Goal: Task Accomplishment & Management: Use online tool/utility

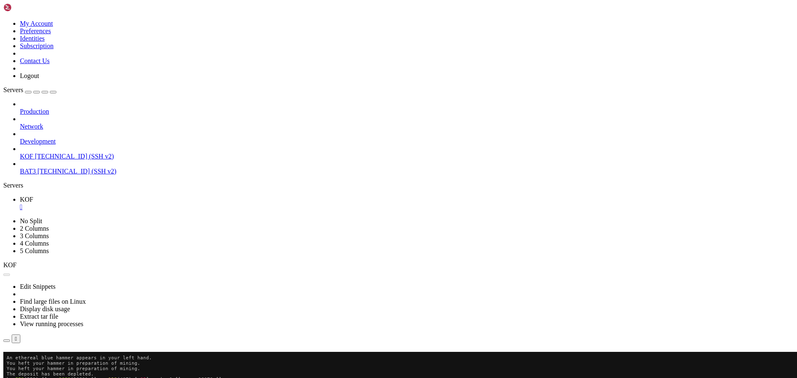
scroll to position [4, 1]
click at [37, 359] on button "Reconnect" at bounding box center [19, 363] width 33 height 9
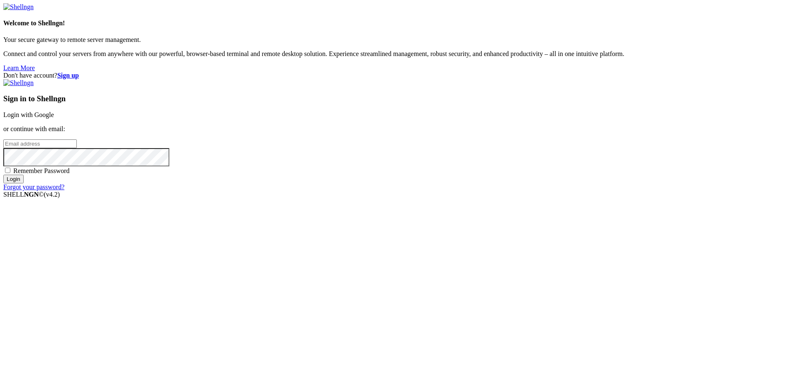
type input "[EMAIL_ADDRESS][DOMAIN_NAME]"
click at [24, 183] on input "Login" at bounding box center [13, 179] width 20 height 9
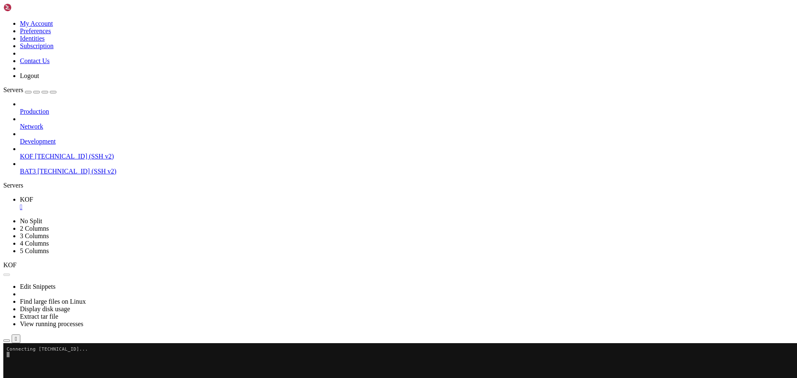
scroll to position [577, 0]
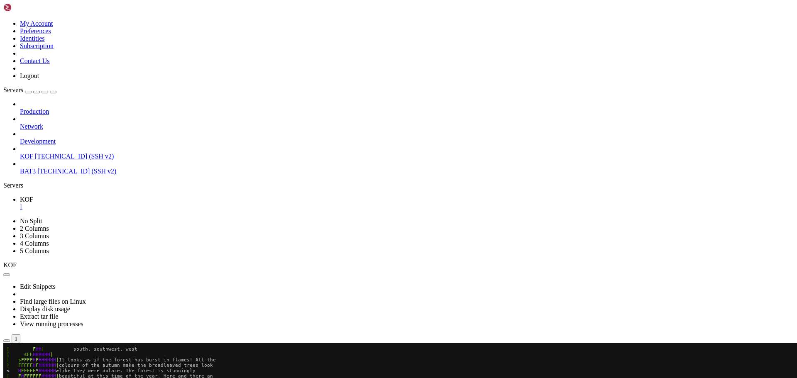
scroll to position [593, 0]
